Goal: Task Accomplishment & Management: Complete application form

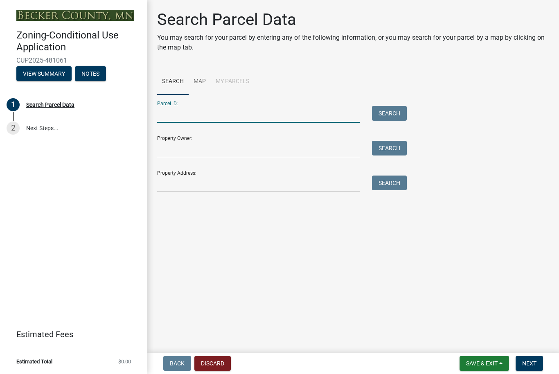
click at [211, 116] on input "Parcel ID:" at bounding box center [258, 114] width 202 height 17
type input "180217002"
click at [387, 110] on button "Search" at bounding box center [389, 113] width 35 height 15
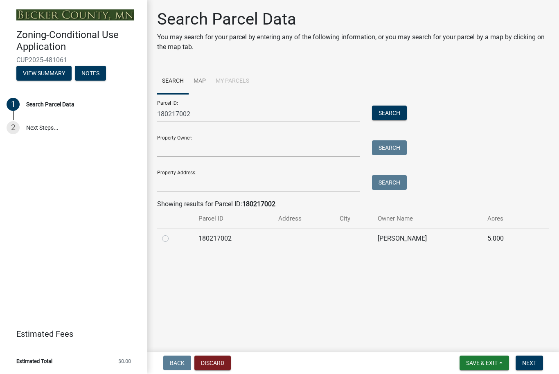
click at [172, 234] on label at bounding box center [172, 234] width 0 height 0
click at [172, 238] on input "radio" at bounding box center [174, 236] width 5 height 5
radio input "true"
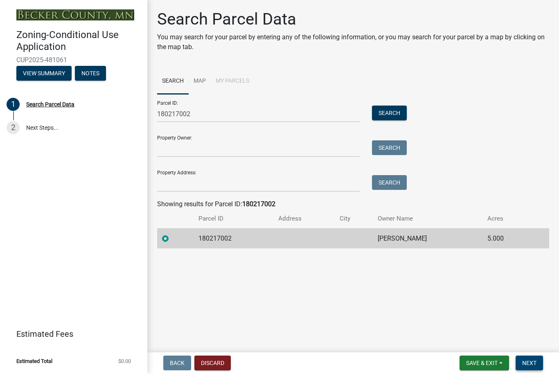
click at [525, 362] on span "Next" at bounding box center [529, 363] width 14 height 7
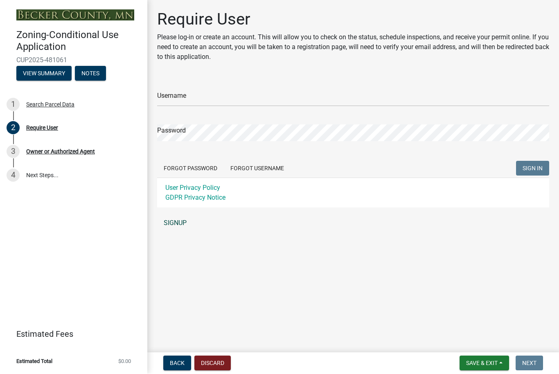
click at [179, 223] on link "SIGNUP" at bounding box center [353, 223] width 392 height 16
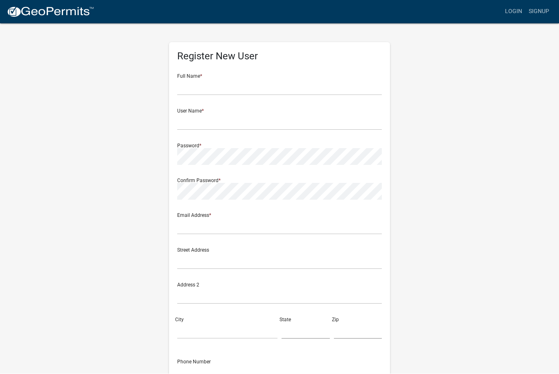
scroll to position [0, 0]
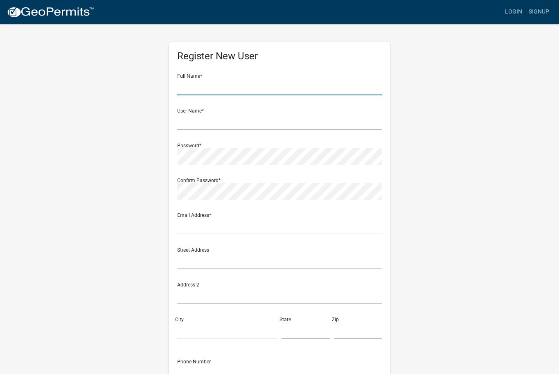
click at [224, 87] on input "text" at bounding box center [279, 87] width 205 height 17
type input "[PERSON_NAME]"
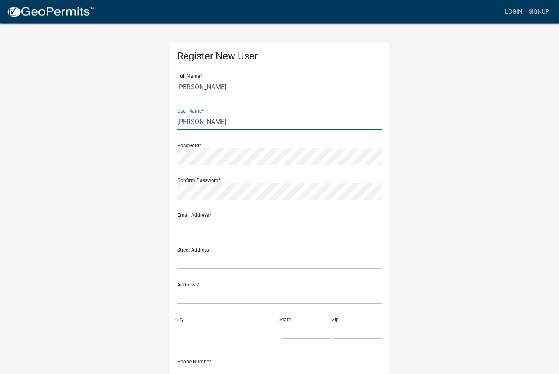
type input "Bultman"
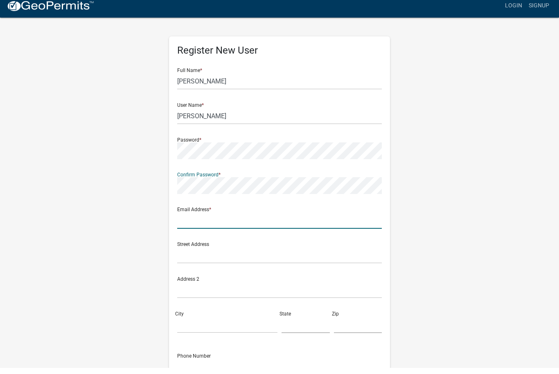
click at [198, 218] on input "text" at bounding box center [279, 226] width 205 height 17
type input "Sunnysdockandlift@gmail.com"
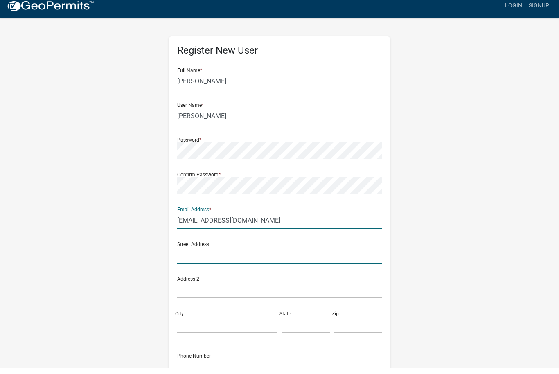
click at [189, 256] on input "text" at bounding box center [279, 261] width 205 height 17
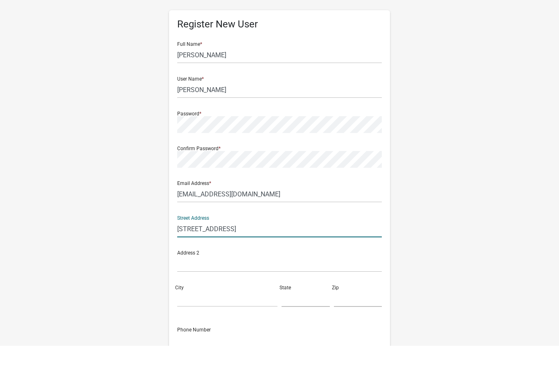
type input "6301 17th St N"
type input "Fargo"
type input "M"
type input "ND"
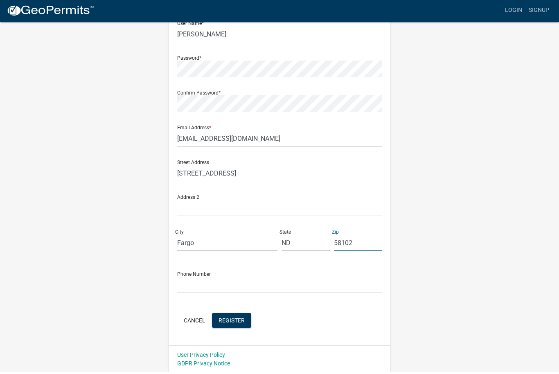
type input "58102"
drag, startPoint x: 301, startPoint y: 283, endPoint x: 207, endPoint y: 286, distance: 93.3
click at [301, 283] on input "text" at bounding box center [279, 286] width 205 height 17
click at [290, 289] on input "text" at bounding box center [279, 286] width 205 height 17
click at [207, 286] on input "text" at bounding box center [279, 286] width 205 height 17
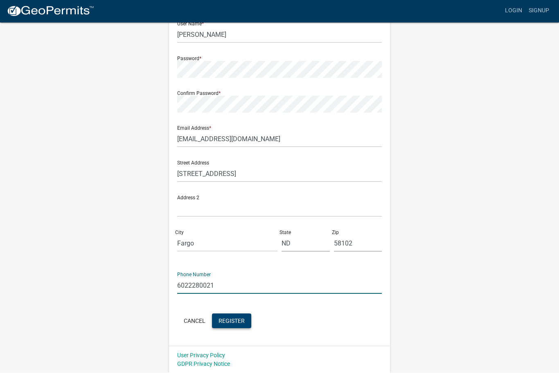
type input "6022280021"
click at [237, 324] on span "Register" at bounding box center [231, 321] width 26 height 7
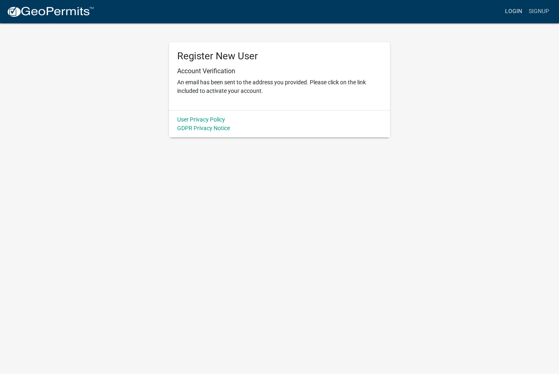
click at [514, 13] on link "Login" at bounding box center [513, 12] width 24 height 16
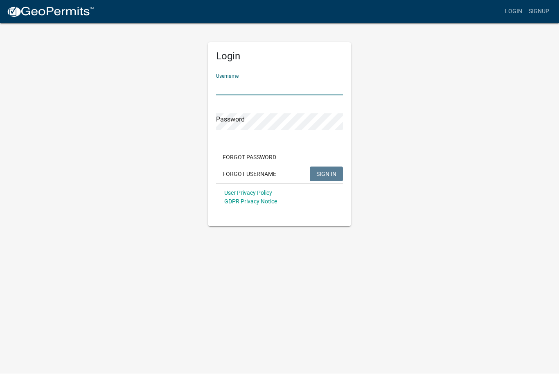
click at [279, 81] on input "Username" at bounding box center [279, 87] width 127 height 17
type input "Bultman"
click at [326, 173] on button "SIGN IN" at bounding box center [326, 174] width 33 height 15
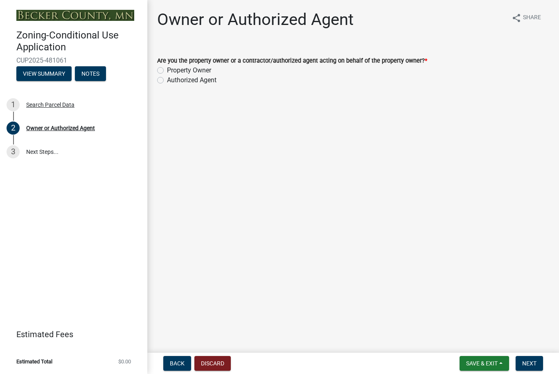
click at [167, 81] on label "Authorized Agent" at bounding box center [191, 80] width 49 height 10
click at [167, 81] on input "Authorized Agent" at bounding box center [169, 77] width 5 height 5
radio input "true"
click at [529, 361] on span "Next" at bounding box center [529, 363] width 14 height 7
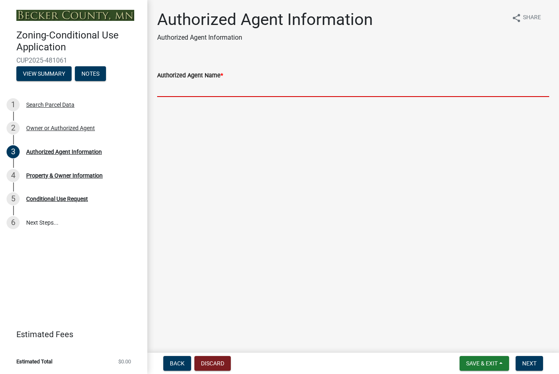
click at [236, 89] on input "Authorized Agent Name *" at bounding box center [353, 88] width 392 height 17
type input "S"
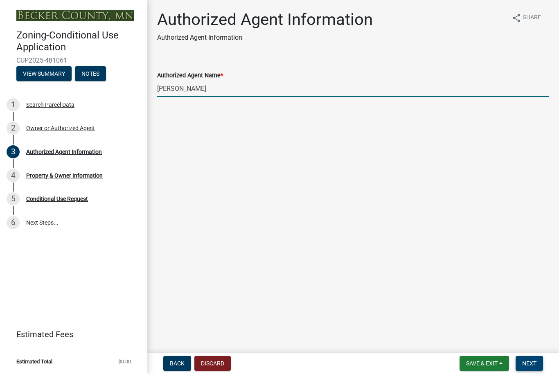
type input "[PERSON_NAME]"
click at [533, 366] on span "Next" at bounding box center [529, 363] width 14 height 7
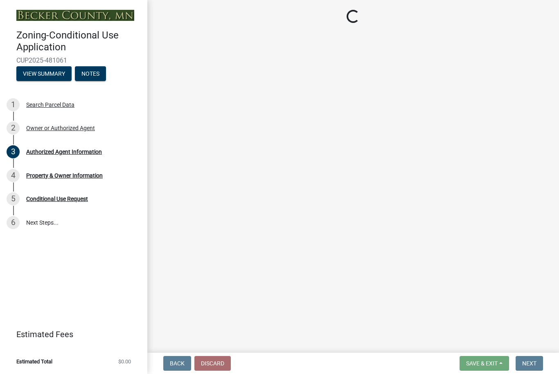
select select "03b66f02-416b-4446-89f2-3a1e37a104c7"
select select "d98fef71-17f3-4a43-aa3e-ca726bb51cbc"
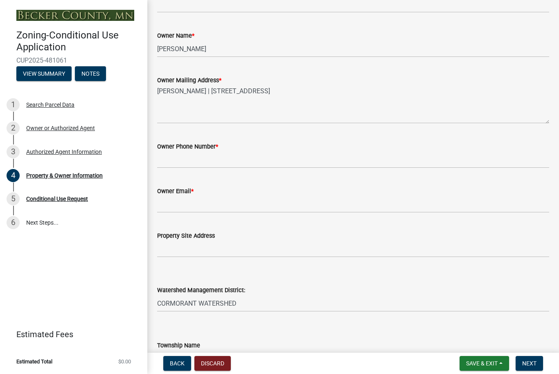
scroll to position [154, 0]
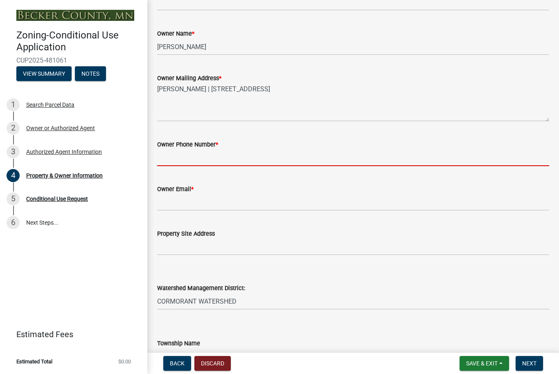
click at [252, 157] on input "Owner Phone Number *" at bounding box center [353, 157] width 392 height 17
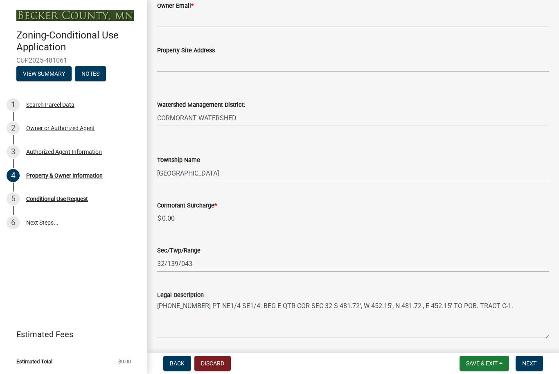
scroll to position [366, 0]
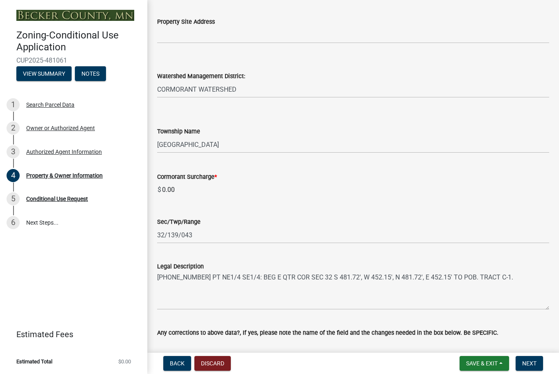
click at [180, 191] on div "Cormorant Surcharge * $ 0.00" at bounding box center [353, 179] width 392 height 38
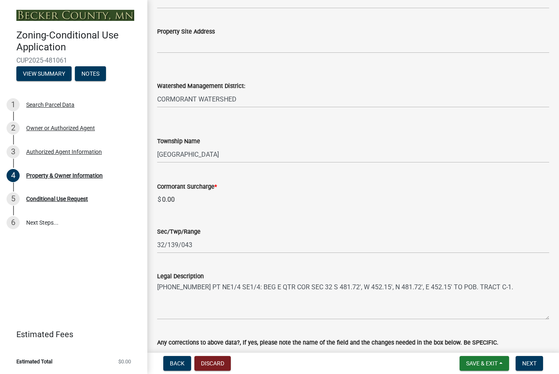
click at [180, 200] on input "0.00" at bounding box center [355, 199] width 388 height 16
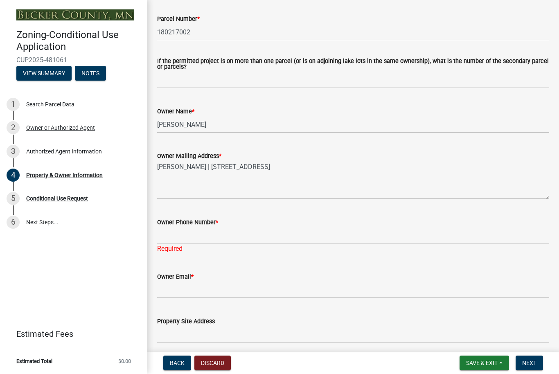
scroll to position [76, 0]
click at [71, 146] on div "3 Authorized Agent Information" at bounding box center [71, 151] width 128 height 13
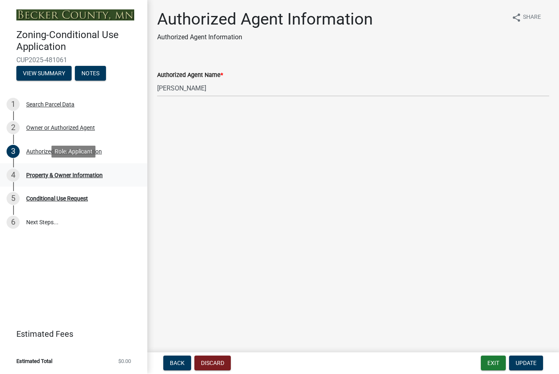
click at [80, 173] on div "Property & Owner Information" at bounding box center [64, 176] width 76 height 6
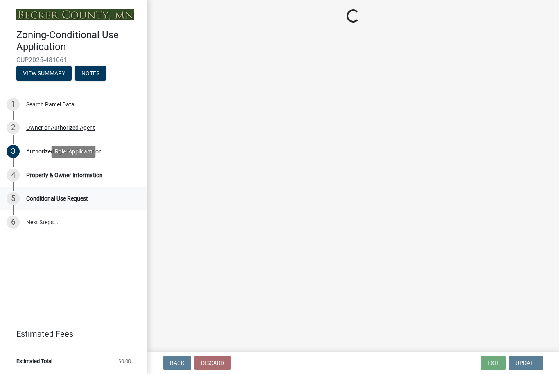
select select "03b66f02-416b-4446-89f2-3a1e37a104c7"
select select "d98fef71-17f3-4a43-aa3e-ca726bb51cbc"
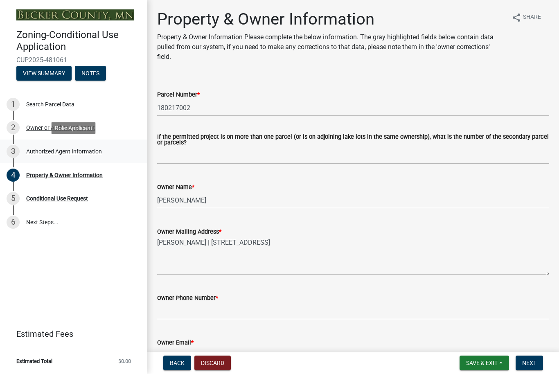
click at [88, 153] on div "Authorized Agent Information" at bounding box center [64, 152] width 76 height 6
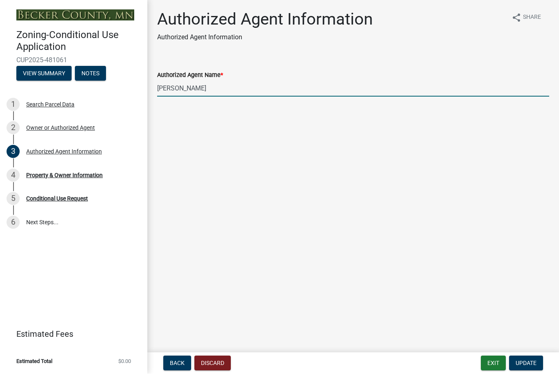
click at [234, 92] on input "[PERSON_NAME]" at bounding box center [353, 88] width 392 height 17
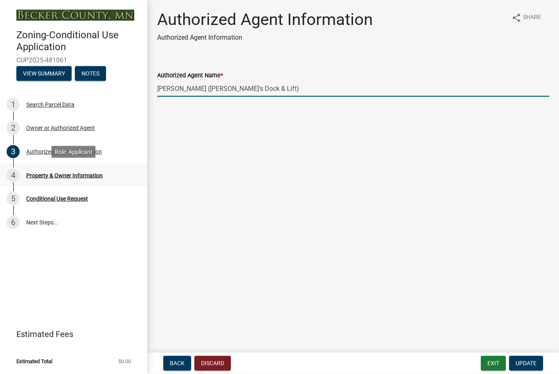
type input "[PERSON_NAME] ([PERSON_NAME]’s Dock & Lift)"
click at [106, 166] on link "4 Property & Owner Information" at bounding box center [73, 176] width 147 height 24
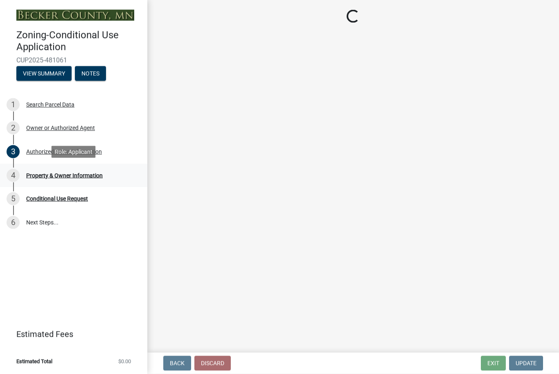
select select "03b66f02-416b-4446-89f2-3a1e37a104c7"
select select "d98fef71-17f3-4a43-aa3e-ca726bb51cbc"
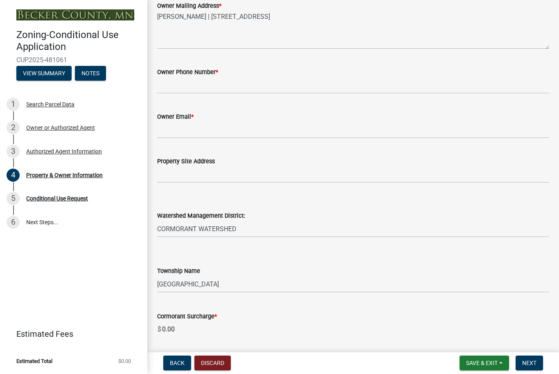
scroll to position [226, 0]
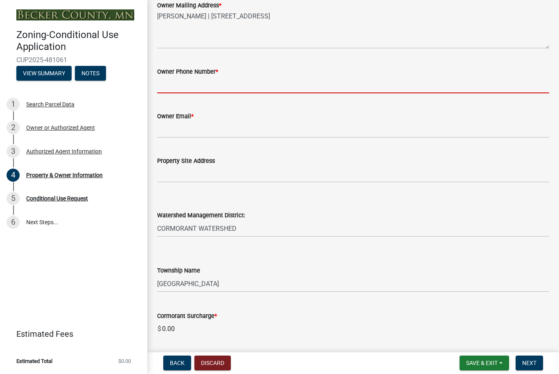
click at [223, 85] on input "Owner Phone Number *" at bounding box center [353, 85] width 392 height 17
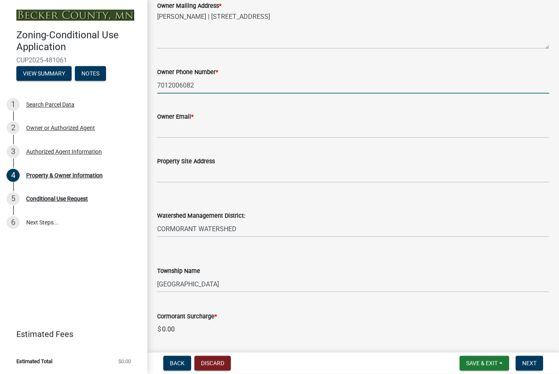
type input "7012006082"
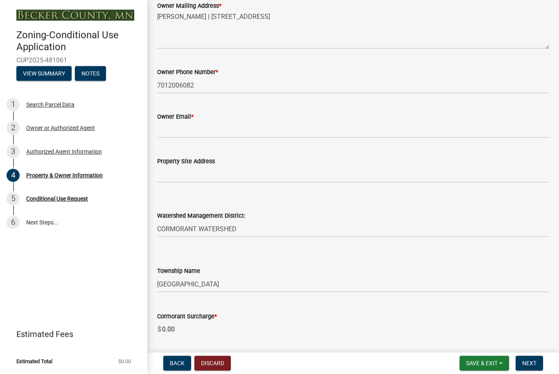
click at [193, 145] on div "Property Site Address" at bounding box center [353, 164] width 392 height 38
click at [197, 136] on input "Owner Email *" at bounding box center [353, 129] width 392 height 17
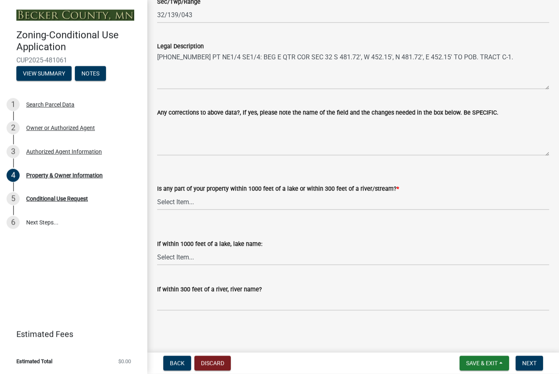
scroll to position [586, 0]
type input "[PERSON_NAME][EMAIL_ADDRESS][DOMAIN_NAME]"
select select "1f57bdbb-1079-4802-8860-67b00124d3c4"
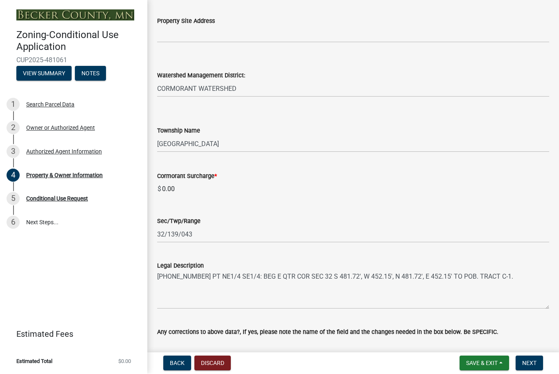
scroll to position [359, 0]
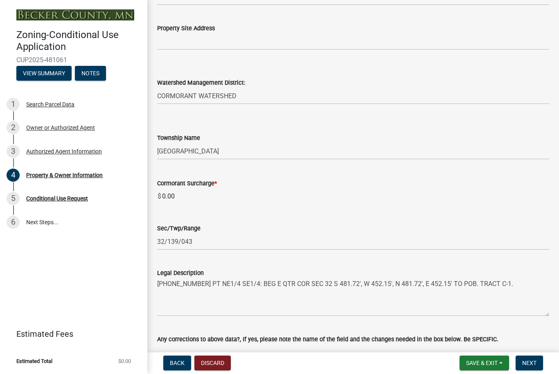
click at [195, 197] on input "0.00" at bounding box center [355, 197] width 388 height 16
click at [178, 196] on input "0.00" at bounding box center [355, 197] width 388 height 16
click at [177, 194] on input "0.00" at bounding box center [355, 197] width 388 height 16
drag, startPoint x: 177, startPoint y: 194, endPoint x: 169, endPoint y: 194, distance: 8.6
click at [169, 194] on input "0.00" at bounding box center [355, 197] width 388 height 16
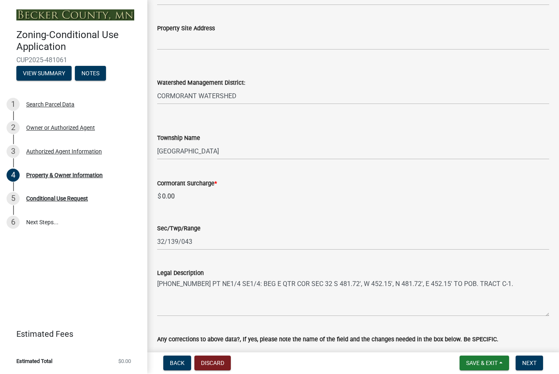
click at [221, 204] on input "0.00" at bounding box center [355, 197] width 388 height 16
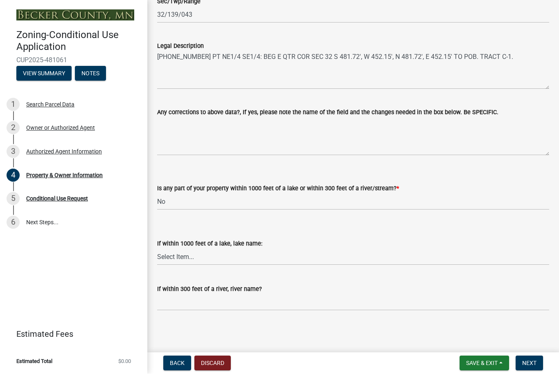
scroll to position [586, 0]
click at [525, 359] on button "Next" at bounding box center [528, 363] width 27 height 15
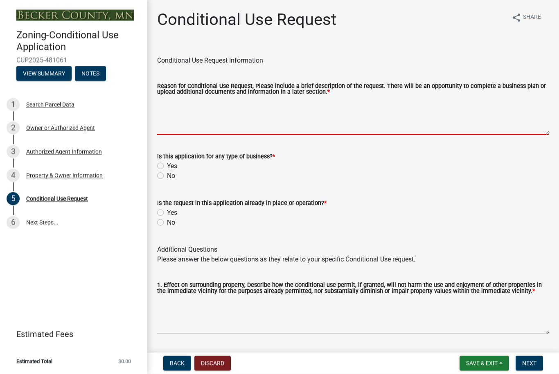
click at [299, 112] on textarea "Reason for Conditional Use Request, Please include a brief description of the r…" at bounding box center [353, 116] width 392 height 38
click at [258, 123] on textarea "Reason for Conditional Use Request, Please include a brief description of the r…" at bounding box center [353, 116] width 392 height 38
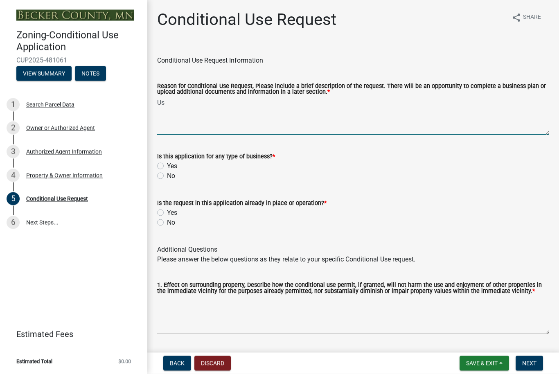
type textarea "U"
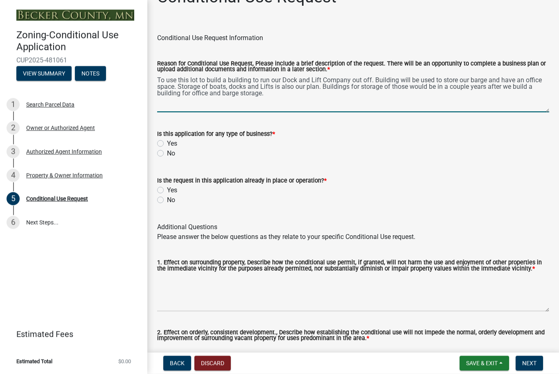
scroll to position [56, 0]
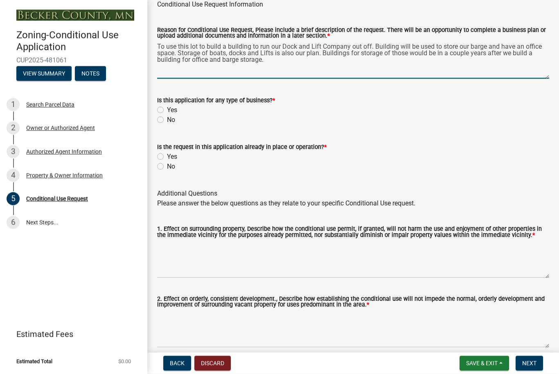
type textarea "To use this lot to build a building to run our Dock and Lift Company out off. B…"
click at [164, 111] on div "Yes" at bounding box center [353, 110] width 392 height 10
click at [167, 109] on label "Yes" at bounding box center [172, 110] width 10 height 10
click at [167, 109] on input "Yes" at bounding box center [169, 107] width 5 height 5
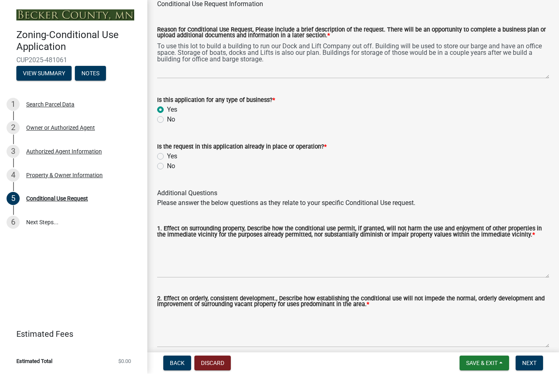
radio input "true"
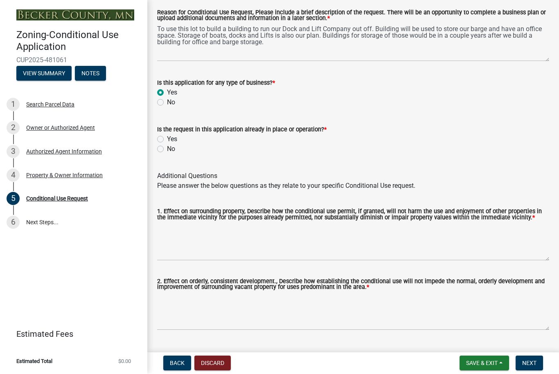
click at [167, 151] on label "No" at bounding box center [171, 149] width 8 height 10
click at [167, 150] on input "No" at bounding box center [169, 146] width 5 height 5
radio input "true"
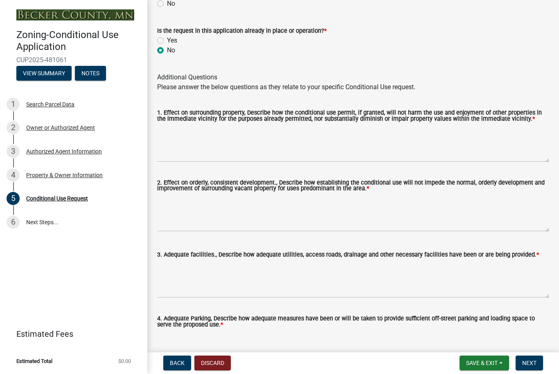
scroll to position [173, 0]
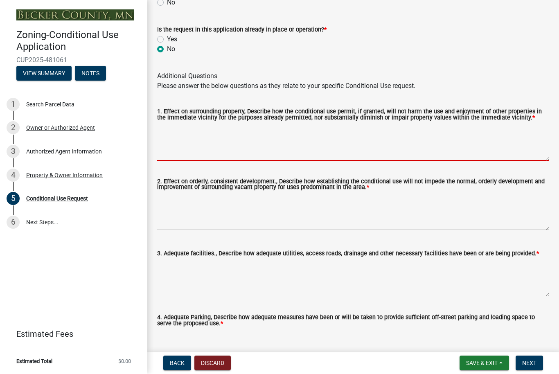
click at [292, 161] on textarea "1. Effect on surrounding property, Describe how the conditional use permit, if …" at bounding box center [353, 142] width 392 height 38
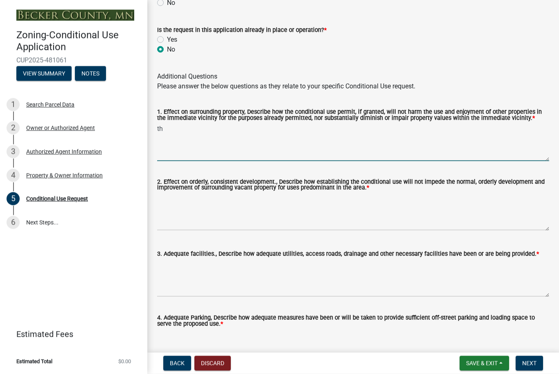
type textarea "t"
type textarea "T"
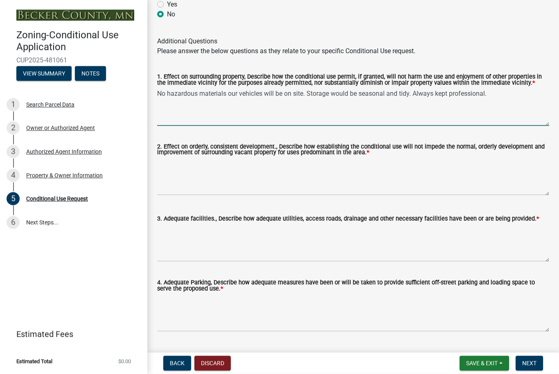
scroll to position [212, 0]
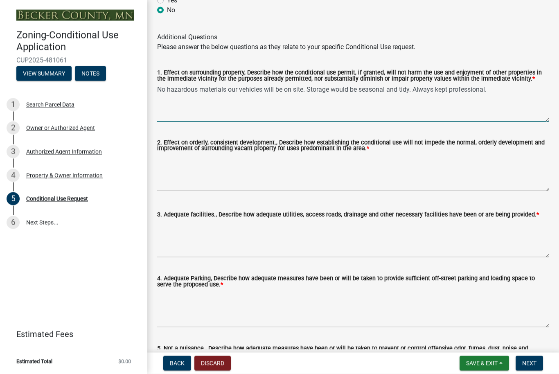
type textarea "No hazardous materials our vehicles will be on site. Storage would be seasonal …"
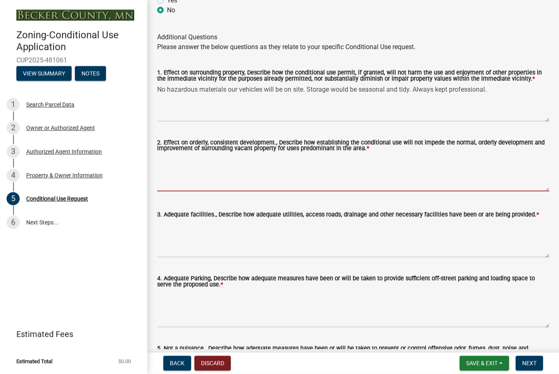
click at [283, 191] on textarea "2. Effect on orderly, consistent development., Describe how establishing the co…" at bounding box center [353, 172] width 392 height 38
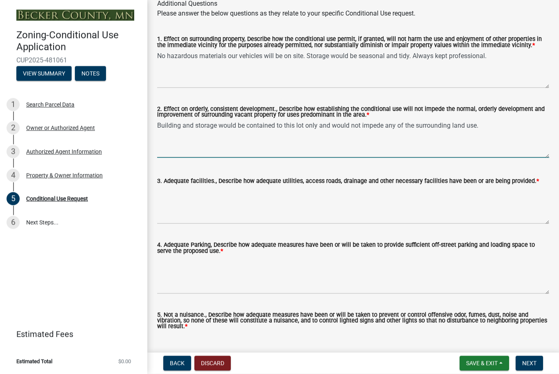
scroll to position [270, 0]
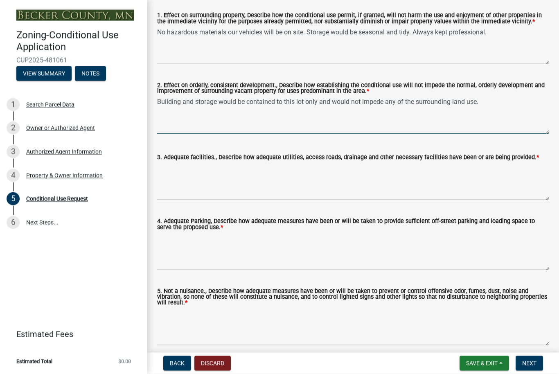
type textarea "Building and storage would be contained to this lot only and would not impede a…"
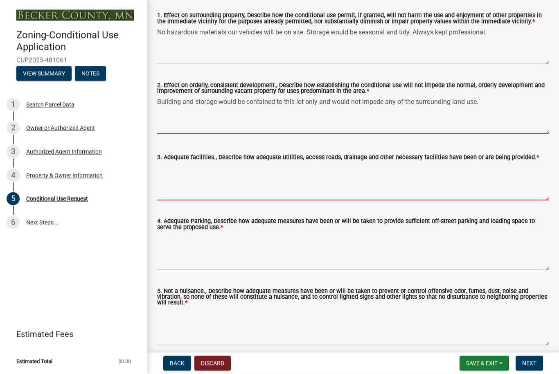
click at [306, 189] on textarea "3. Adequate facilities., Describe how adequate utilities, access roads, drainag…" at bounding box center [353, 181] width 392 height 38
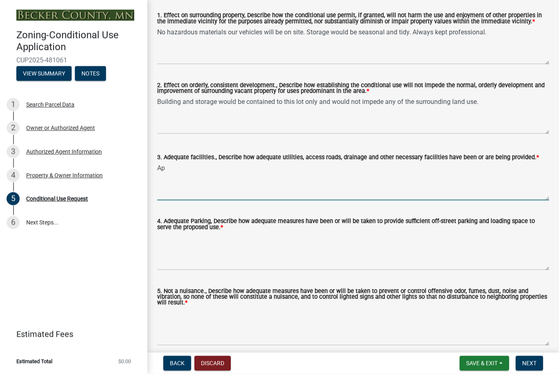
type textarea "A"
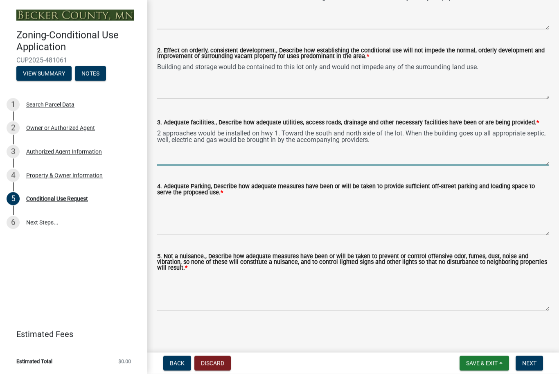
scroll to position [315, 0]
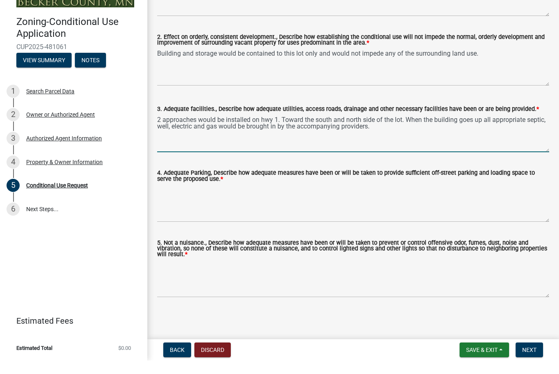
type textarea "2 approaches would be installed on hwy 1. Toward the south and north side of th…"
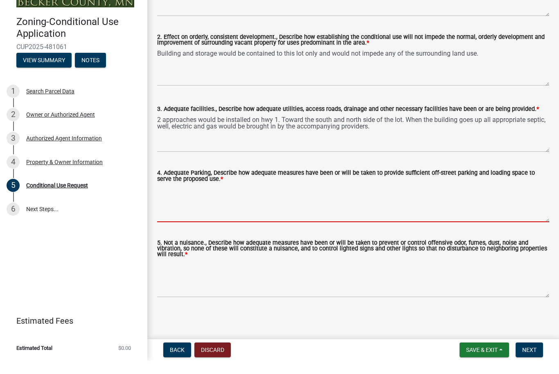
drag, startPoint x: 319, startPoint y: 198, endPoint x: 316, endPoint y: 206, distance: 8.4
click at [319, 198] on textarea "4. Adequate Parking, Describe how adequate measures have been or will be taken …" at bounding box center [353, 216] width 392 height 38
click at [316, 206] on textarea "4. Adequate Parking, Describe how adequate measures have been or will be taken …" at bounding box center [353, 216] width 392 height 38
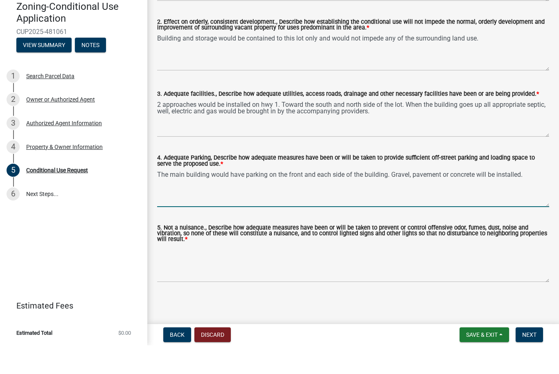
type textarea "The main building would have parking on the front and each side of the building…"
click at [312, 272] on textarea "5. Not a nuisance., Describe how adequate measures have been or will be taken t…" at bounding box center [353, 291] width 392 height 38
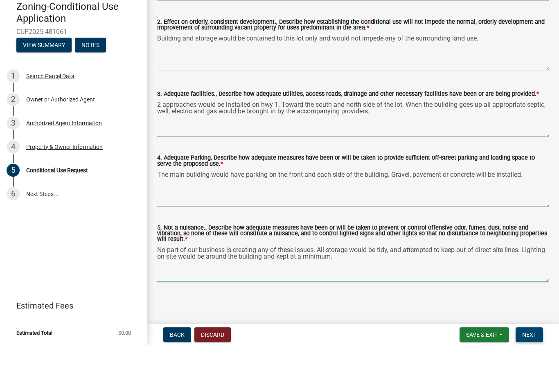
scroll to position [0, 0]
click at [324, 272] on textarea "No part of our business is creating any of these issues. All storage would be t…" at bounding box center [353, 291] width 392 height 38
click at [320, 272] on textarea "No part of our business is creating any of these issues. All storage would be t…" at bounding box center [353, 291] width 392 height 38
click at [388, 272] on textarea "No part of our business is creating any of these issues. All storage would be t…" at bounding box center [353, 291] width 392 height 38
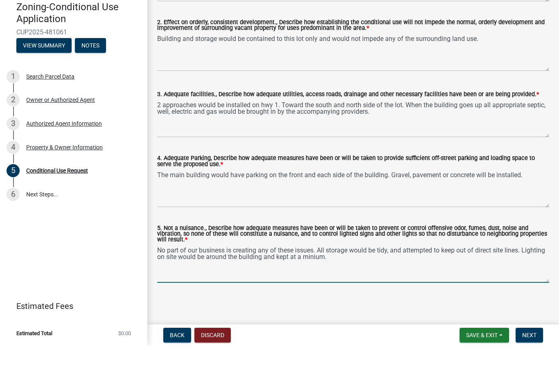
click at [316, 272] on textarea "No part of our business is creating any of these issues. All storage would be t…" at bounding box center [353, 291] width 392 height 38
click at [344, 272] on textarea "No part of our business is creating any of these issues. All storage would be t…" at bounding box center [353, 291] width 392 height 38
type textarea "No part of our business is creating any of these issues. All storage would be t…"
click at [524, 360] on span "Next" at bounding box center [529, 363] width 14 height 7
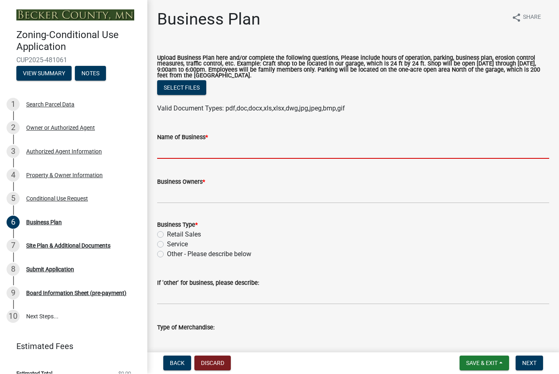
click at [246, 147] on input "Name of Business *" at bounding box center [353, 150] width 392 height 17
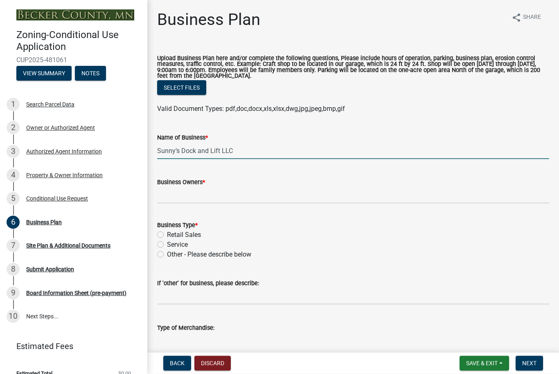
type input "Sunny’s Dock and Lift LLC"
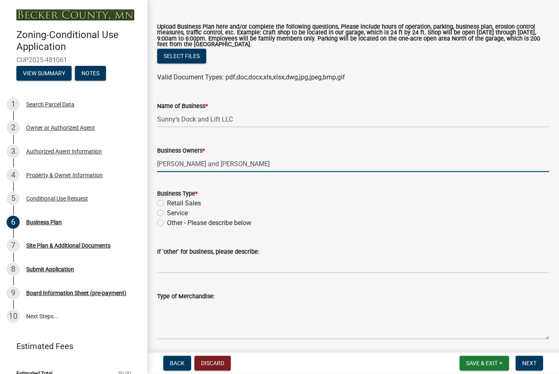
scroll to position [42, 0]
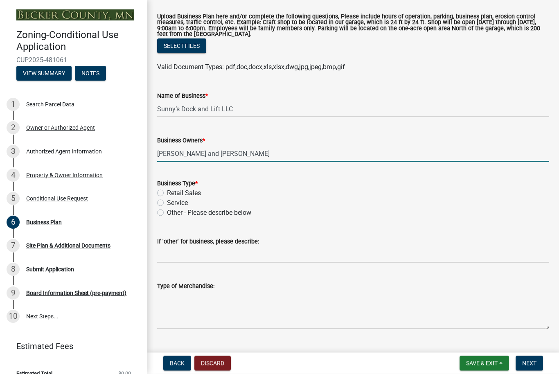
type input "[PERSON_NAME] and [PERSON_NAME]"
click at [172, 201] on label "Service" at bounding box center [177, 203] width 21 height 10
click at [172, 201] on input "Service" at bounding box center [169, 200] width 5 height 5
radio input "true"
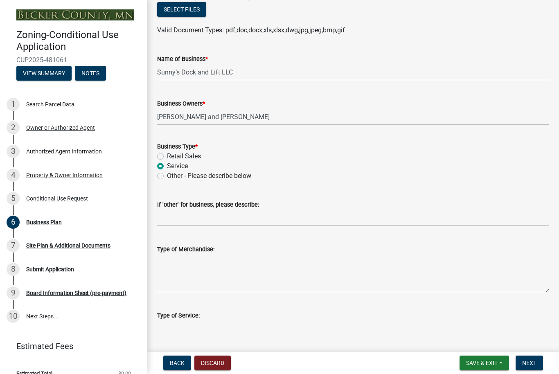
click at [238, 177] on label "Other - Please describe below" at bounding box center [209, 176] width 84 height 10
click at [172, 177] on input "Other - Please describe below" at bounding box center [169, 173] width 5 height 5
radio input "true"
click at [231, 216] on input "If 'other' for business, please describe:" at bounding box center [353, 218] width 392 height 17
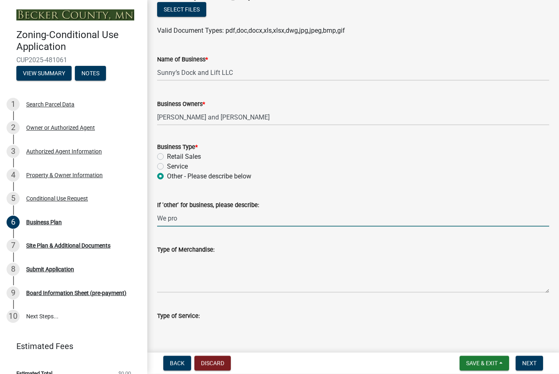
type input "We pro"
click at [183, 169] on label "Service" at bounding box center [177, 167] width 21 height 10
click at [172, 167] on input "Service" at bounding box center [169, 164] width 5 height 5
radio input "true"
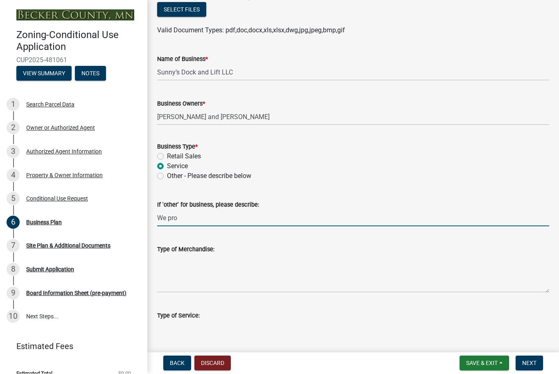
click at [177, 223] on input "We pro" at bounding box center [353, 218] width 392 height 17
type input "W"
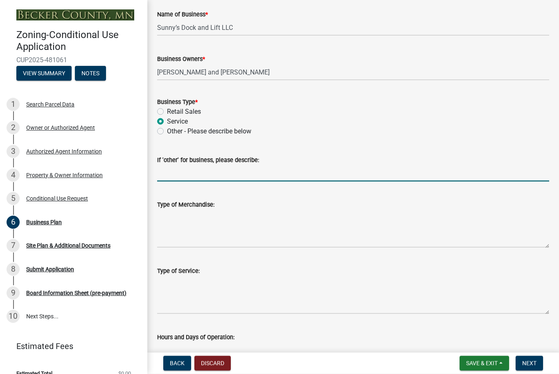
scroll to position [127, 0]
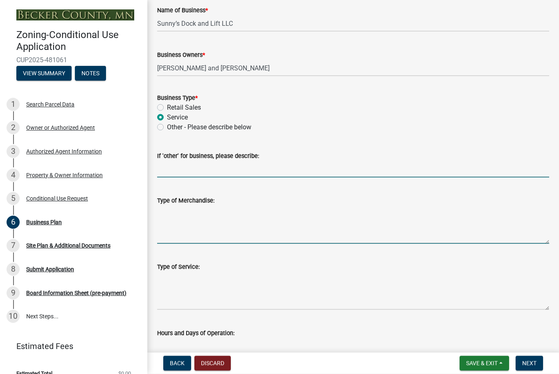
click at [176, 223] on textarea "Type of Merchandise:" at bounding box center [353, 224] width 392 height 38
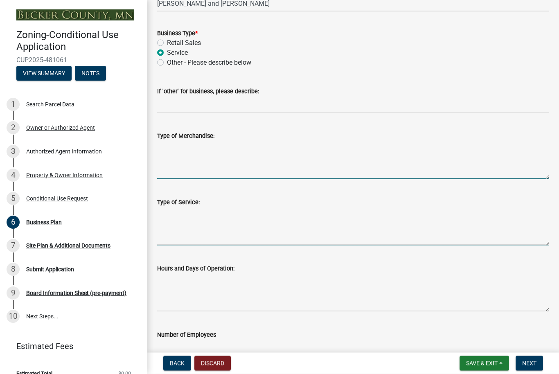
click at [185, 223] on textarea "Type of Service:" at bounding box center [353, 226] width 392 height 38
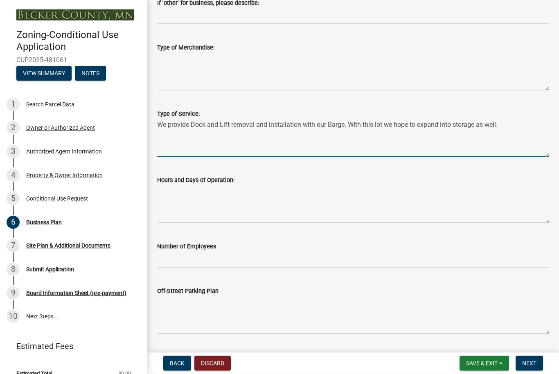
scroll to position [281, 0]
type textarea "We provide Dock and Lift removal and installation with our Barge. With this lot…"
click at [185, 223] on wm-data-entity-input "Hours and Days of Operation:" at bounding box center [353, 196] width 392 height 66
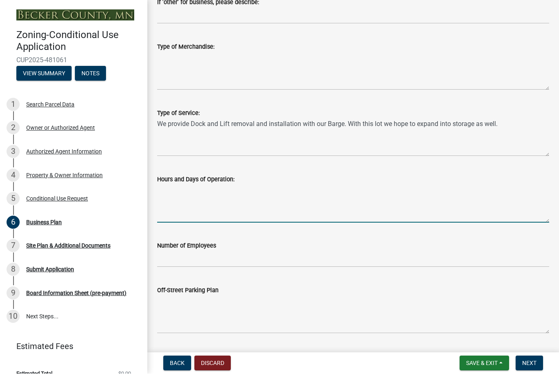
click at [194, 215] on textarea "Hours and Days of Operation:" at bounding box center [353, 203] width 392 height 38
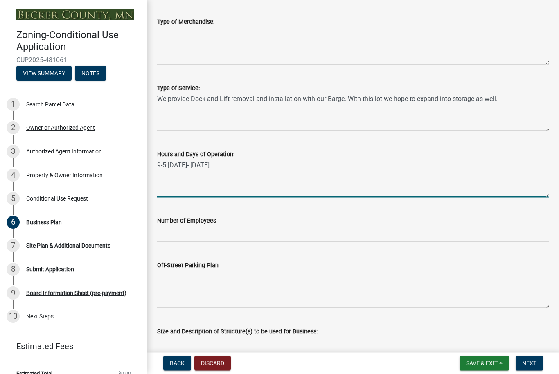
scroll to position [308, 0]
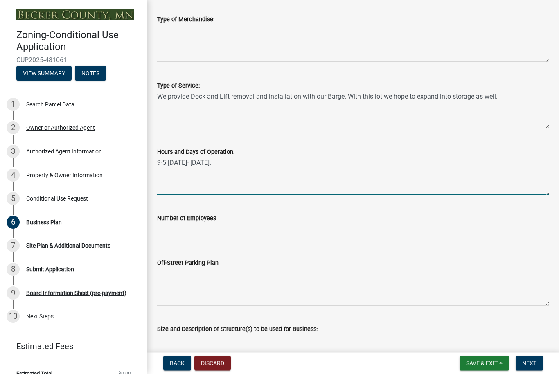
type textarea "9-5 [DATE]- [DATE]."
click at [263, 221] on div "Number of Employees" at bounding box center [353, 218] width 392 height 10
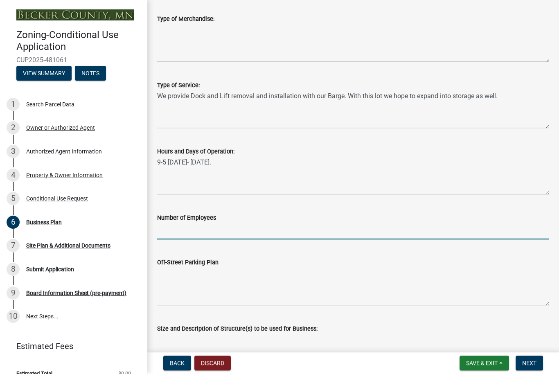
click at [261, 229] on input "Number of Employees" at bounding box center [353, 231] width 392 height 17
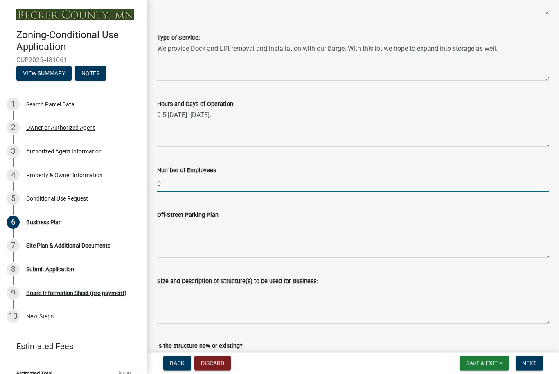
scroll to position [357, 0]
type input "0"
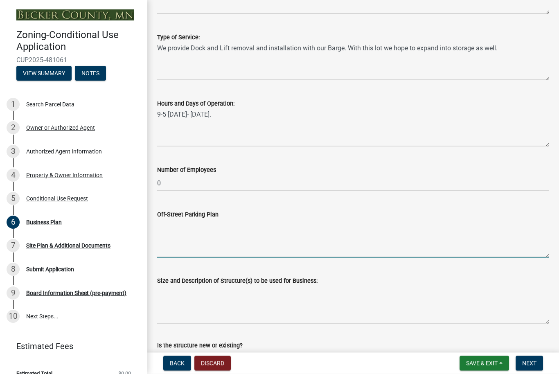
click at [261, 231] on textarea "Off-Street Parking Plan" at bounding box center [353, 238] width 392 height 38
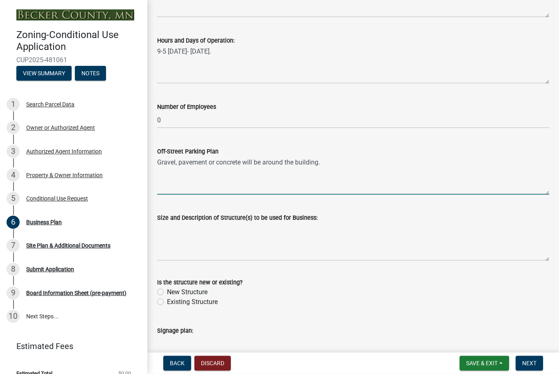
scroll to position [436, 0]
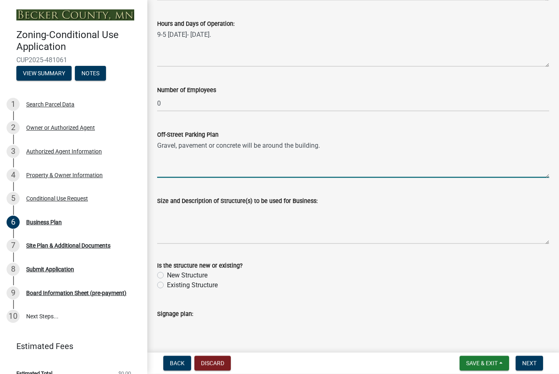
type textarea "Gravel, pavement or concrete will be around the building."
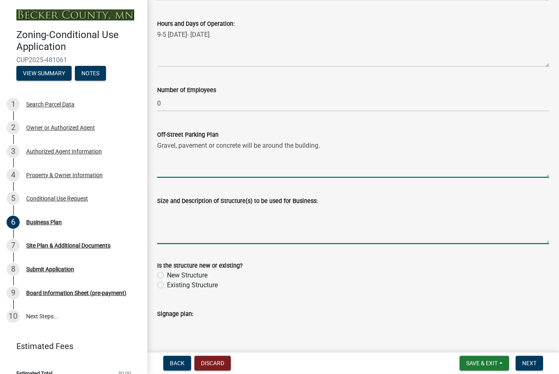
click at [261, 231] on textarea "Size and Description of Structure(s) to be used for Business:" at bounding box center [353, 225] width 392 height 38
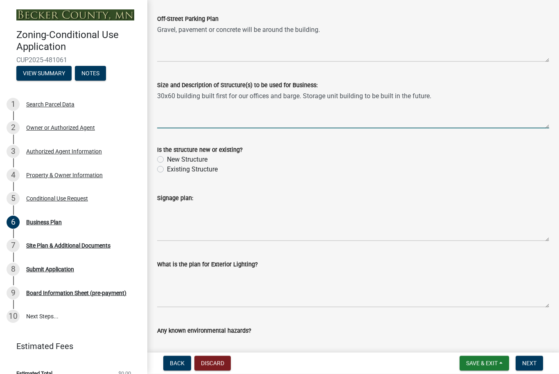
scroll to position [554, 0]
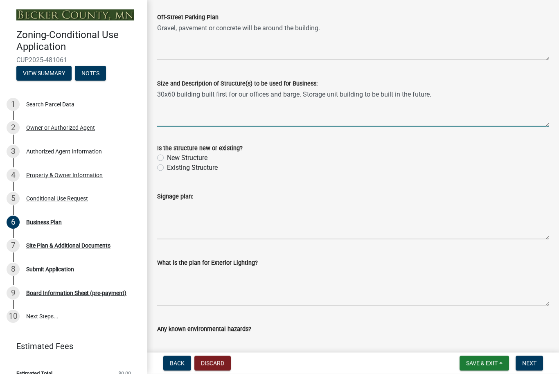
type textarea "30x60 building built first for our offices and barge. Storage unit building to …"
click at [167, 159] on label "New Structure" at bounding box center [187, 158] width 40 height 10
click at [167, 158] on input "New Structure" at bounding box center [169, 155] width 5 height 5
radio input "true"
click at [445, 92] on textarea "30x60 building built first for our offices and barge. Storage unit building to …" at bounding box center [353, 107] width 392 height 38
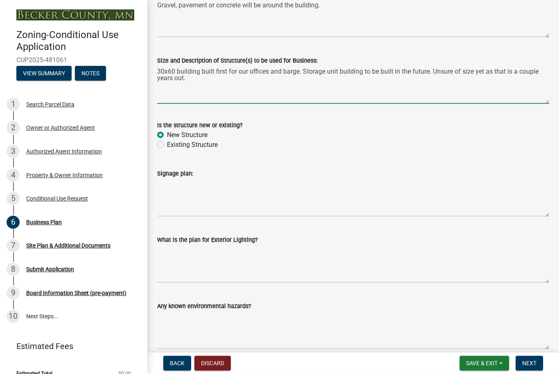
scroll to position [545, 0]
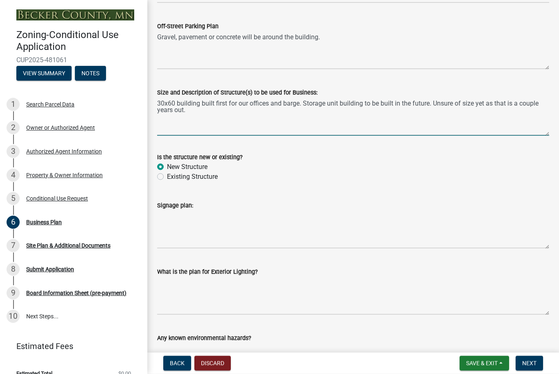
click at [230, 99] on textarea "30x60 building built first for our offices and barge. Storage unit building to …" at bounding box center [353, 116] width 392 height 38
click at [228, 106] on textarea "30x60 building built first for our offices and barge. Storage unit building to …" at bounding box center [353, 116] width 392 height 38
click at [227, 105] on textarea "30x60 building built first for our offices and barge. Storage unit building to …" at bounding box center [353, 116] width 392 height 38
type textarea "30x60 building built first at the north east side of lot for our offices and ba…"
click at [272, 148] on form "Is the structure new or existing? New Structure Existing Structure" at bounding box center [353, 161] width 392 height 39
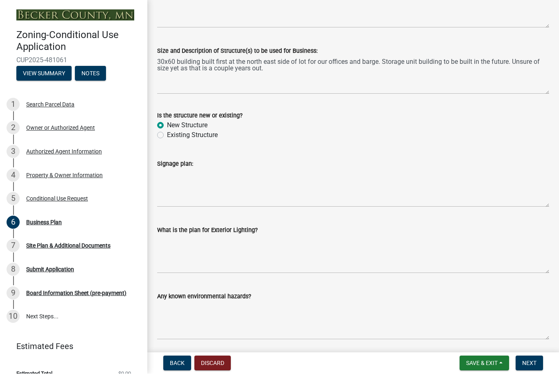
scroll to position [609, 0]
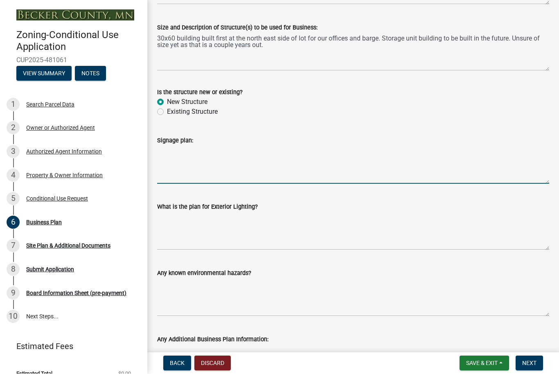
click at [255, 170] on textarea "Signage plan:" at bounding box center [353, 165] width 392 height 38
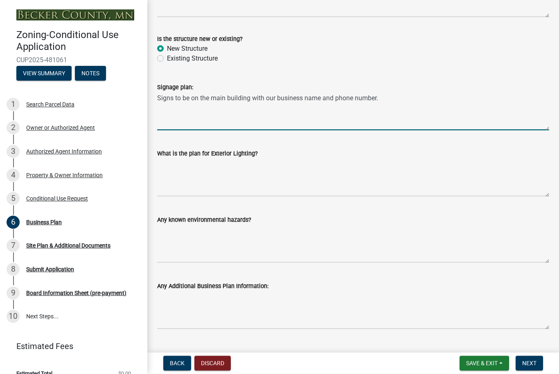
scroll to position [673, 0]
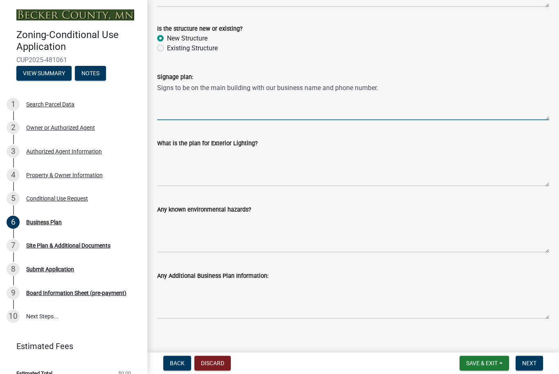
type textarea "Signs to be on the main building with our business name and phone number."
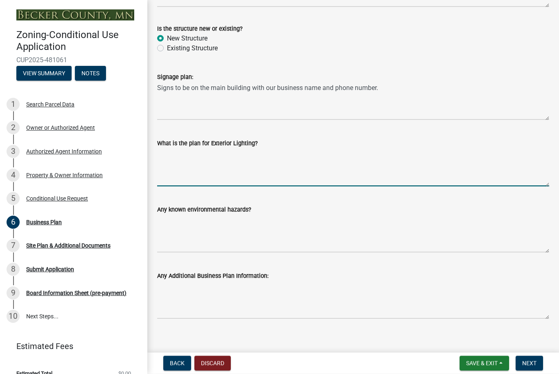
click at [255, 170] on textarea "What is the plan for Exterior Lighting?" at bounding box center [353, 167] width 392 height 38
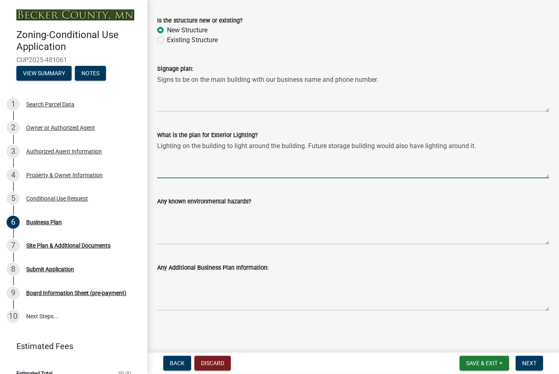
scroll to position [681, 0]
type textarea "Lighting on the building to light around the building. Future storage building …"
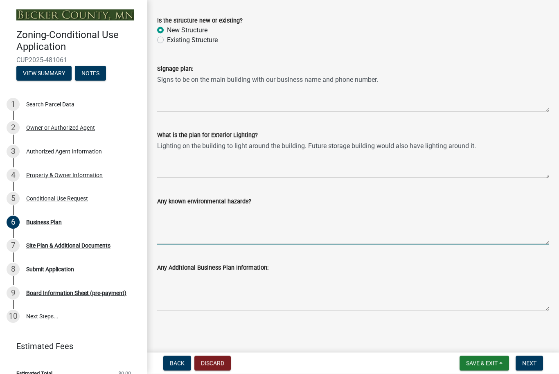
click at [242, 238] on textarea "Any known environmental hazards?" at bounding box center [353, 225] width 392 height 38
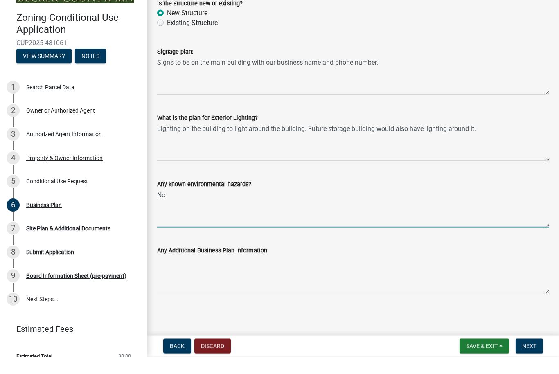
type textarea "No"
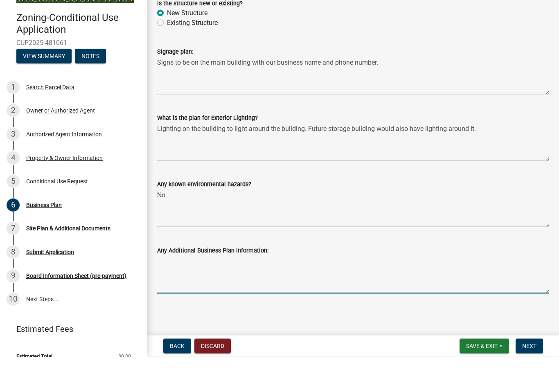
drag, startPoint x: 260, startPoint y: 281, endPoint x: 194, endPoint y: 266, distance: 67.2
click at [260, 281] on textarea "Any Additional Business Plan Information:" at bounding box center [353, 291] width 392 height 38
click at [265, 272] on textarea "Any Additional Business Plan Information:" at bounding box center [353, 291] width 392 height 38
click at [249, 272] on textarea "Any Additional Business Plan Information:" at bounding box center [353, 291] width 392 height 38
click at [194, 272] on textarea "Any Additional Business Plan Information:" at bounding box center [353, 291] width 392 height 38
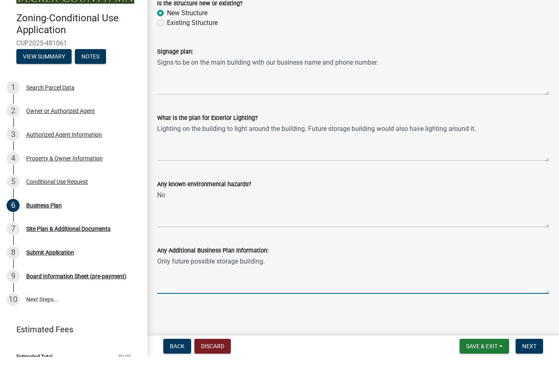
click at [174, 272] on textarea "Only future possible storage building." at bounding box center [353, 291] width 392 height 38
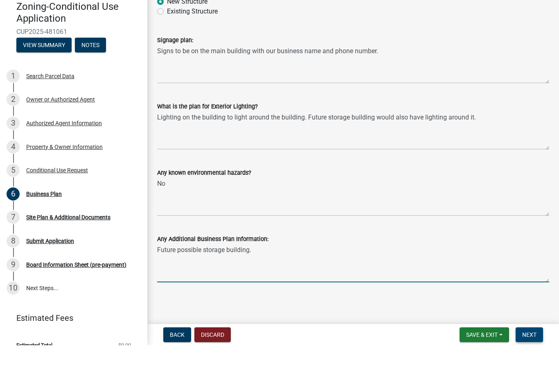
scroll to position [0, 0]
type textarea "Future possible storage building."
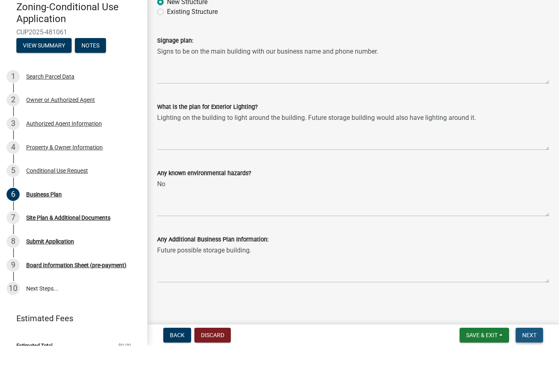
click at [523, 356] on button "Next" at bounding box center [528, 363] width 27 height 15
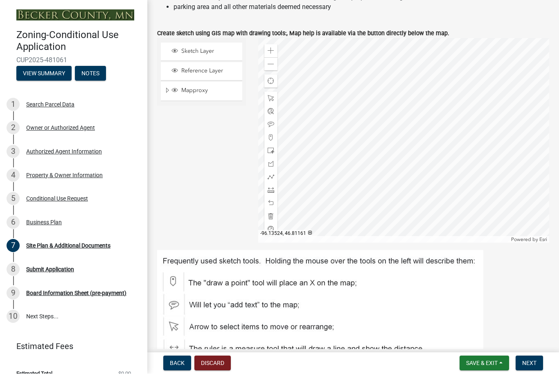
scroll to position [117, 0]
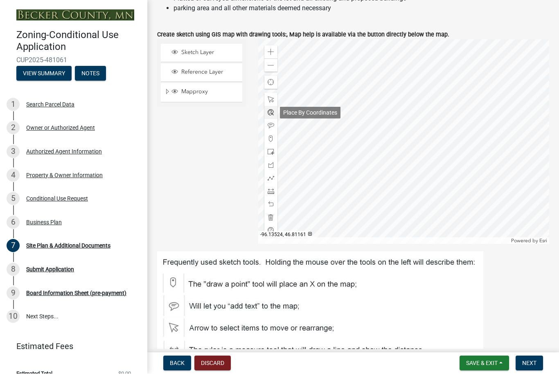
click at [271, 110] on span at bounding box center [270, 113] width 7 height 7
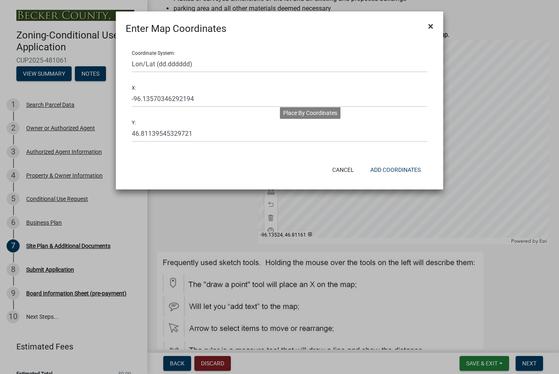
click at [433, 31] on button "×" at bounding box center [430, 26] width 18 height 23
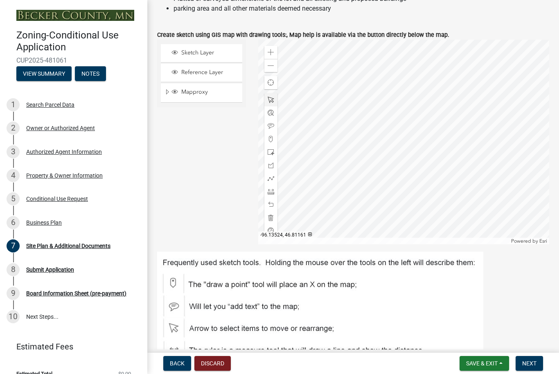
click at [273, 97] on span at bounding box center [270, 100] width 7 height 7
click at [274, 150] on span at bounding box center [270, 152] width 7 height 7
click at [271, 126] on span at bounding box center [270, 126] width 7 height 7
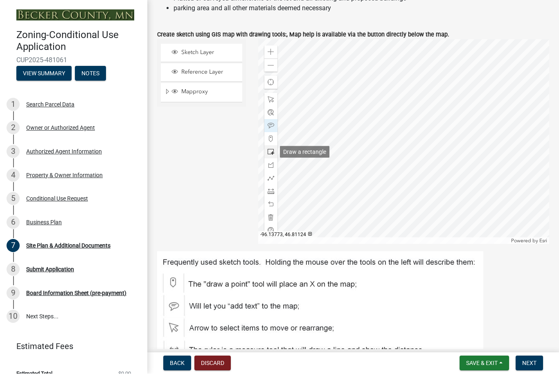
click at [269, 155] on div at bounding box center [270, 152] width 13 height 13
click at [274, 99] on span at bounding box center [270, 100] width 7 height 7
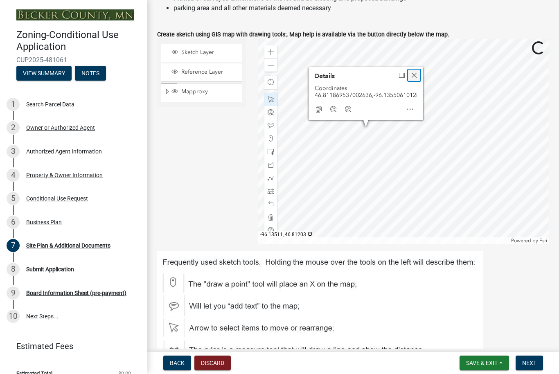
click at [415, 72] on span "Close" at bounding box center [414, 75] width 7 height 7
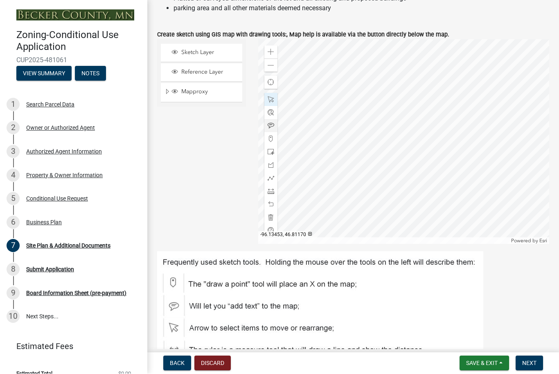
click at [265, 122] on div at bounding box center [270, 125] width 13 height 13
click at [274, 128] on span at bounding box center [270, 126] width 7 height 7
click at [272, 128] on span at bounding box center [270, 126] width 7 height 7
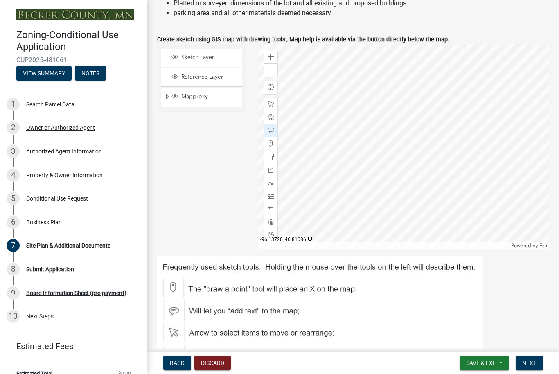
scroll to position [105, 0]
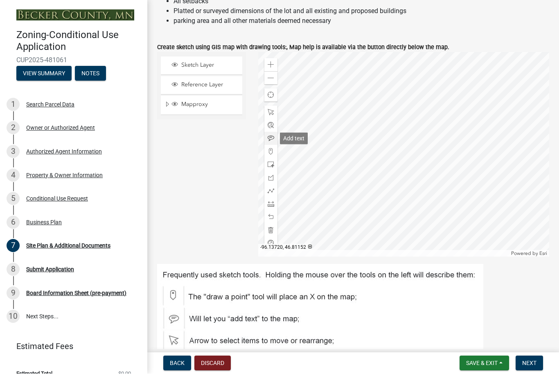
click at [271, 141] on span at bounding box center [270, 138] width 7 height 7
click at [270, 112] on span at bounding box center [270, 112] width 7 height 7
click at [271, 77] on span at bounding box center [270, 78] width 7 height 7
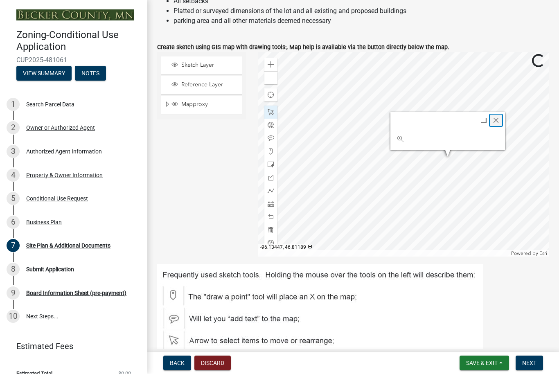
click at [497, 122] on span "Close" at bounding box center [495, 120] width 7 height 7
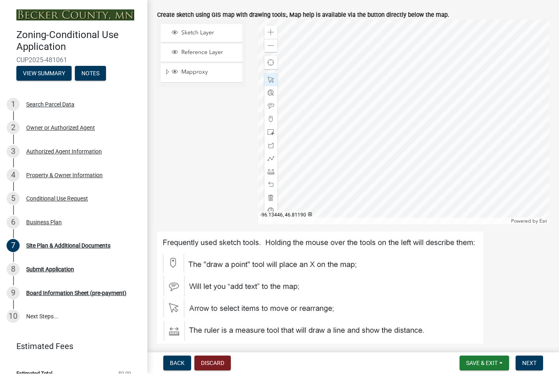
scroll to position [137, 0]
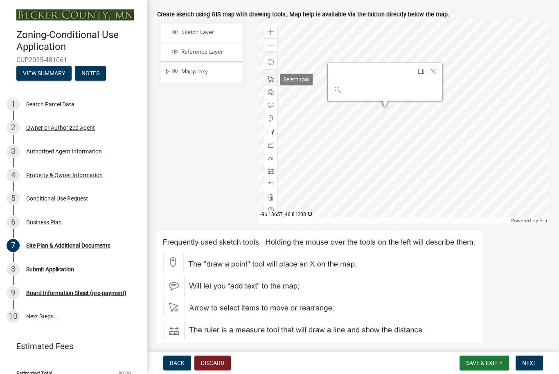
click at [273, 78] on span at bounding box center [270, 79] width 7 height 7
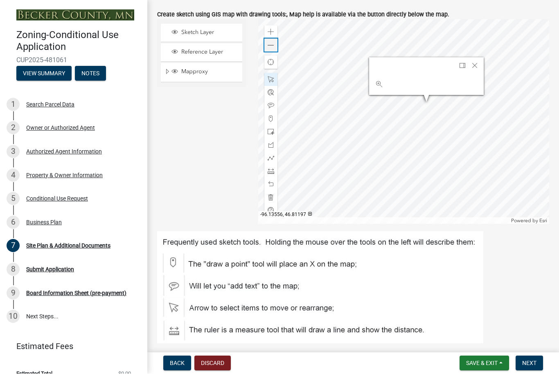
click at [270, 48] on span at bounding box center [270, 46] width 7 height 7
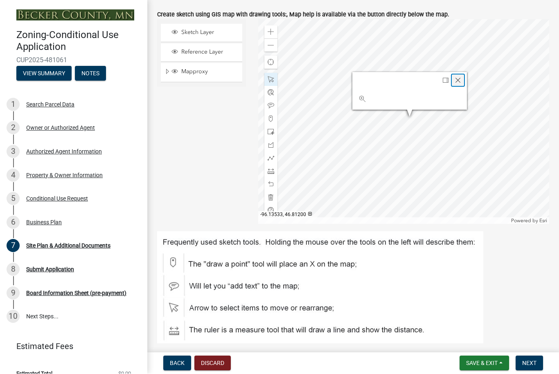
click at [461, 80] on div "Close" at bounding box center [458, 80] width 12 height 11
click at [269, 45] on span at bounding box center [270, 46] width 7 height 7
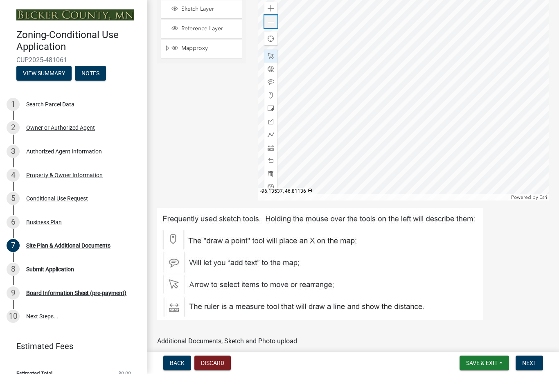
scroll to position [161, 0]
click at [273, 146] on span at bounding box center [270, 147] width 7 height 7
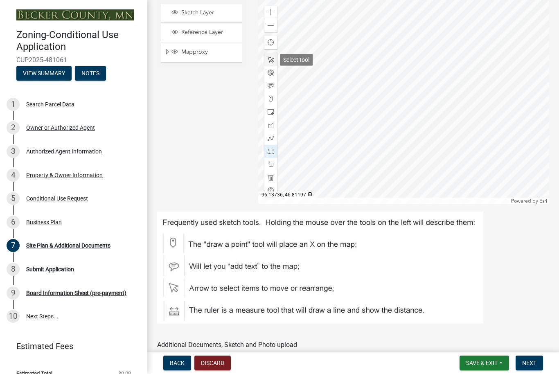
click at [272, 62] on span at bounding box center [270, 60] width 7 height 7
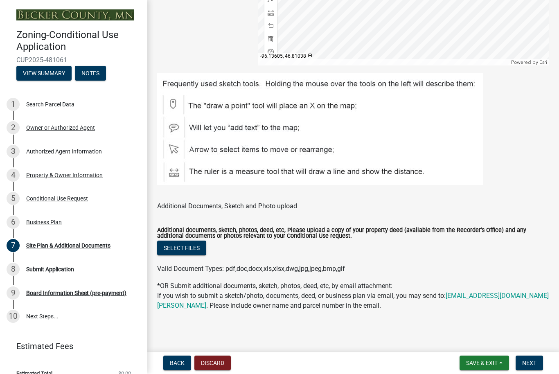
scroll to position [296, 0]
click at [196, 249] on button "Select files" at bounding box center [181, 248] width 49 height 15
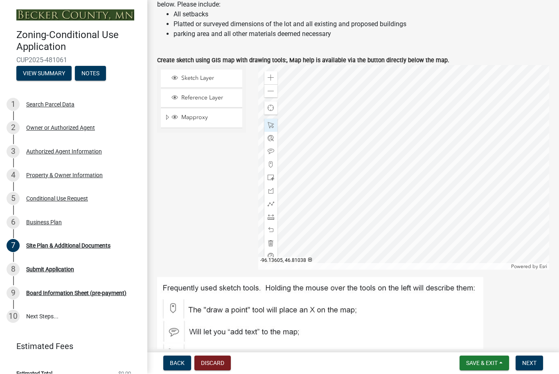
scroll to position [89, 0]
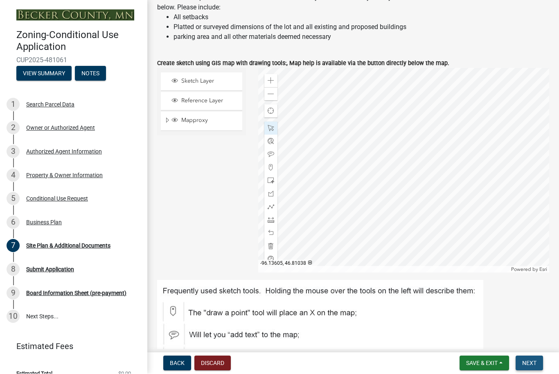
click at [528, 360] on span "Next" at bounding box center [529, 363] width 14 height 7
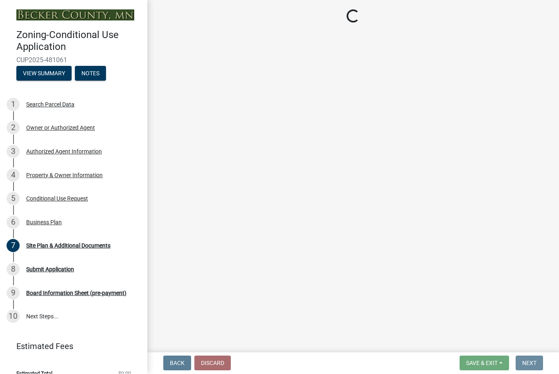
scroll to position [0, 0]
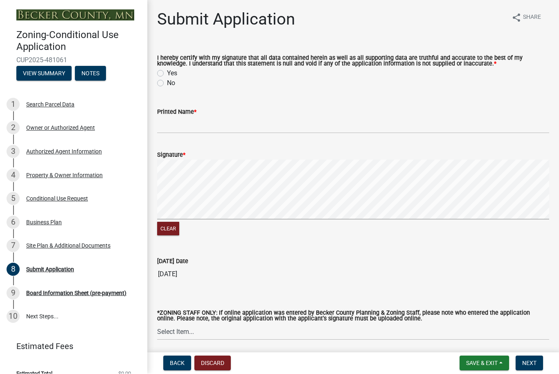
click at [164, 79] on div "Yes" at bounding box center [353, 74] width 392 height 10
click at [167, 79] on label "Yes" at bounding box center [172, 74] width 10 height 10
click at [167, 74] on input "Yes" at bounding box center [169, 71] width 5 height 5
radio input "true"
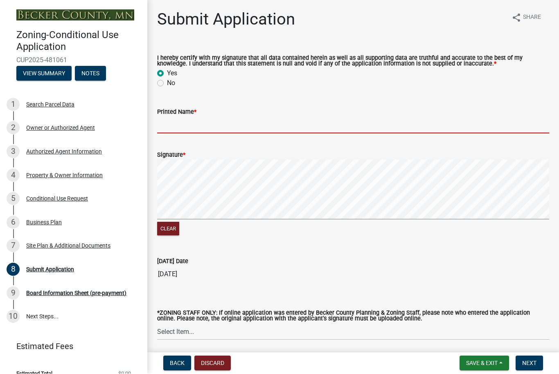
click at [202, 133] on input "Printed Name *" at bounding box center [353, 125] width 392 height 17
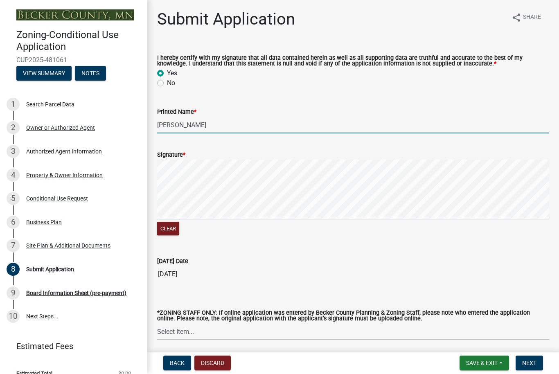
click at [206, 130] on input "[PERSON_NAME]" at bounding box center [353, 125] width 392 height 17
type input "[PERSON_NAME]"
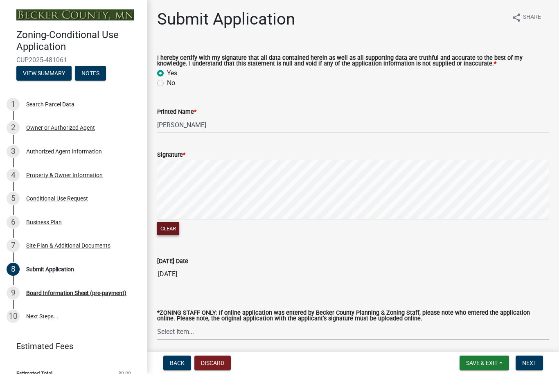
click at [169, 234] on button "Clear" at bounding box center [168, 228] width 22 height 13
click at [166, 236] on button "Clear" at bounding box center [168, 228] width 22 height 13
click at [168, 236] on button "Clear" at bounding box center [168, 228] width 22 height 13
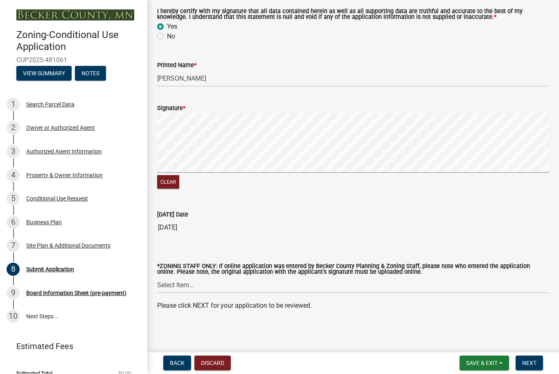
scroll to position [53, 0]
click at [528, 364] on span "Next" at bounding box center [529, 363] width 14 height 7
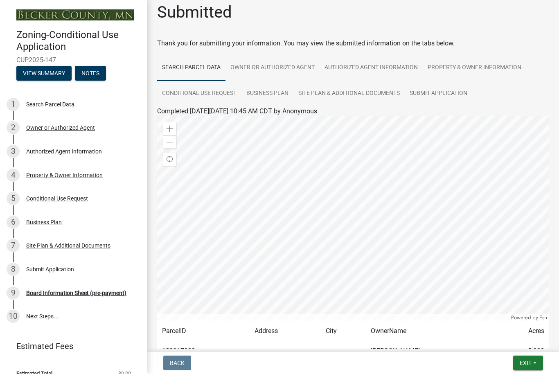
scroll to position [7, 0]
click at [299, 61] on link "Owner or Authorized Agent" at bounding box center [272, 68] width 94 height 26
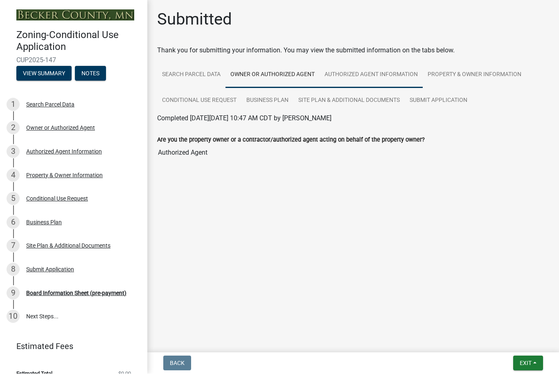
click at [352, 70] on link "Authorized Agent Information" at bounding box center [370, 75] width 103 height 26
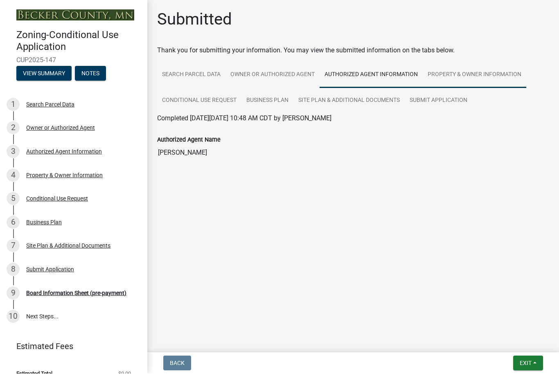
click at [455, 78] on link "Property & Owner Information" at bounding box center [474, 75] width 103 height 26
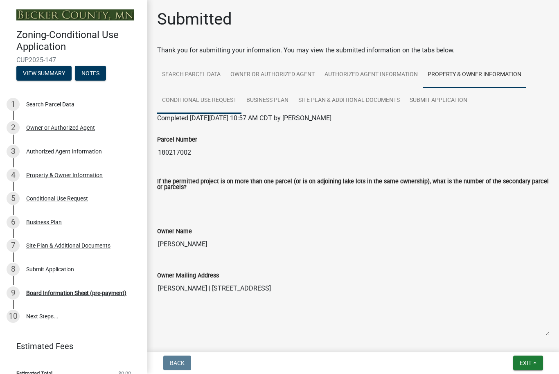
click at [187, 101] on link "Conditional Use Request" at bounding box center [199, 101] width 84 height 26
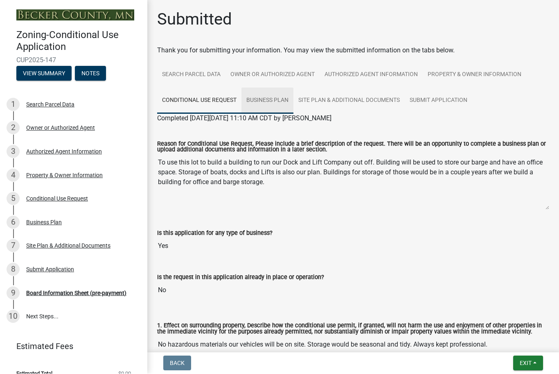
click at [281, 104] on link "Business Plan" at bounding box center [267, 101] width 52 height 26
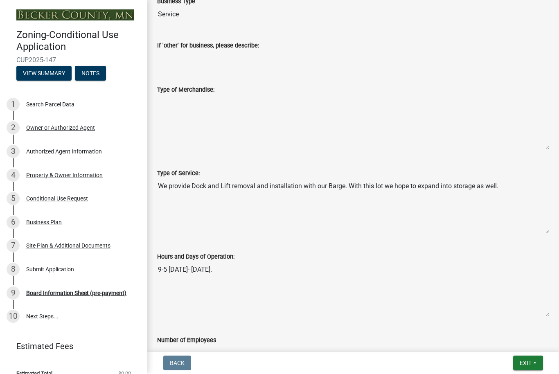
scroll to position [267, 0]
